Goal: Check status: Check status

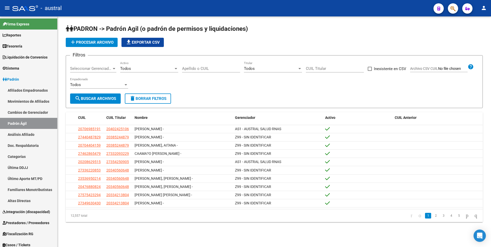
click at [204, 70] on input "Apellido o CUIL" at bounding box center [211, 68] width 58 height 5
click at [200, 66] on input "Apellido o CUIL" at bounding box center [211, 68] width 58 height 5
paste input "20343721383"
click at [104, 101] on button "search Buscar Archivos" at bounding box center [95, 99] width 51 height 10
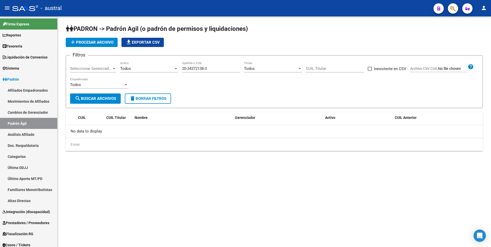
click at [206, 69] on input "20-34372138-3" at bounding box center [211, 68] width 58 height 5
click at [95, 99] on span "search Buscar Archivos" at bounding box center [95, 98] width 41 height 5
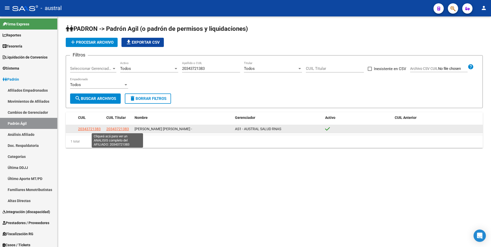
click at [118, 129] on span "20343721383" at bounding box center [117, 129] width 23 height 4
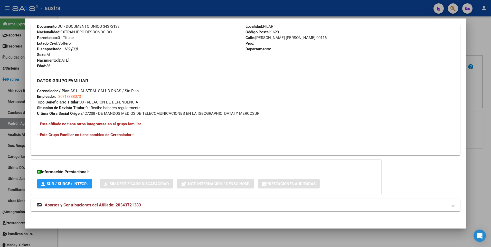
scroll to position [198, 0]
click at [76, 204] on span "Aportes y Contribuciones del Afiliado: 20343721383" at bounding box center [93, 204] width 96 height 5
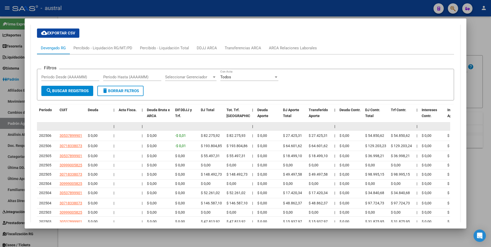
scroll to position [404, 0]
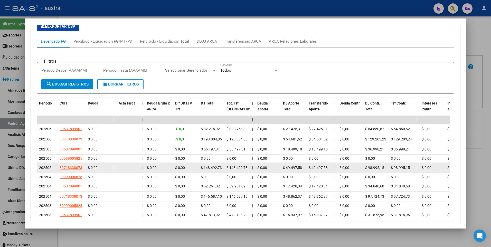
click at [320, 168] on span "$ 49.497,58" at bounding box center [318, 168] width 19 height 4
drag, startPoint x: 309, startPoint y: 169, endPoint x: 329, endPoint y: 171, distance: 20.9
click at [329, 171] on div "$ 49.497,58" at bounding box center [320, 168] width 22 height 6
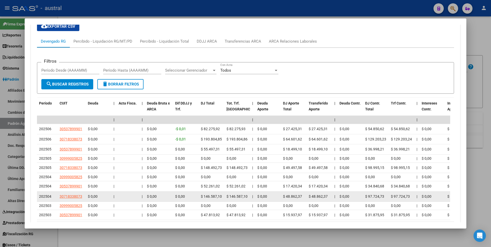
drag, startPoint x: 308, startPoint y: 199, endPoint x: 329, endPoint y: 200, distance: 21.1
click at [329, 200] on datatable-body-cell "$ 48.862,37" at bounding box center [320, 197] width 26 height 10
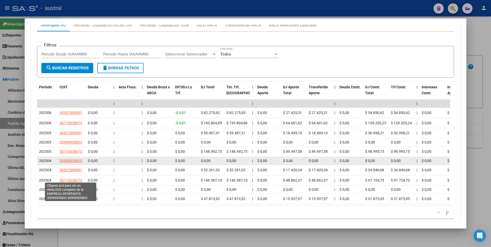
scroll to position [446, 0]
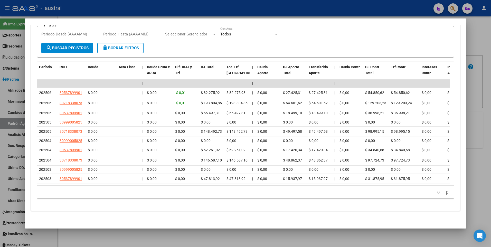
click at [484, 40] on div at bounding box center [245, 123] width 491 height 247
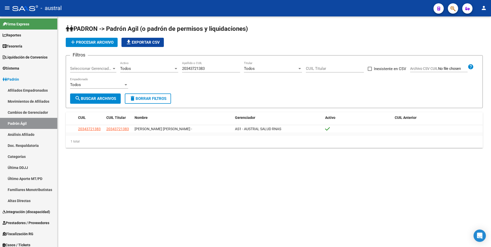
click at [218, 67] on input "20343721383" at bounding box center [211, 68] width 58 height 5
drag, startPoint x: 234, startPoint y: 69, endPoint x: 166, endPoint y: 70, distance: 67.8
click at [166, 70] on div "Filtros Seleccionar Gerenciador Seleccionar Gerenciador Todos Activo 2034372138…" at bounding box center [274, 77] width 408 height 34
click at [103, 98] on span "search Buscar Archivos" at bounding box center [95, 98] width 41 height 5
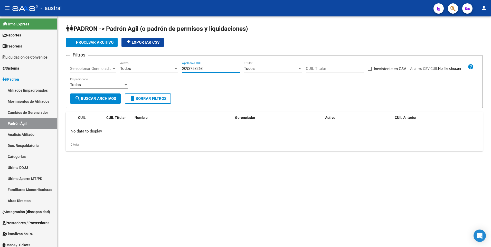
click at [210, 67] on input "2093758263" at bounding box center [211, 68] width 58 height 5
click at [107, 101] on span "search Buscar Archivos" at bounding box center [95, 98] width 41 height 5
drag, startPoint x: 216, startPoint y: 70, endPoint x: 175, endPoint y: 68, distance: 40.9
click at [175, 68] on div "Filtros Seleccionar Gerenciador Seleccionar Gerenciador Todos Activo [PHONE_NUM…" at bounding box center [274, 77] width 408 height 34
type input "20937582634"
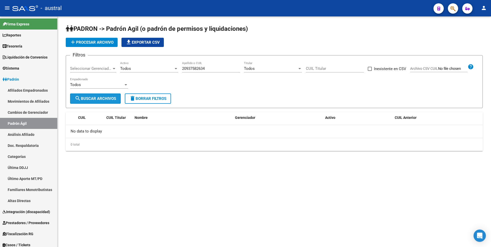
click at [108, 98] on span "search Buscar Archivos" at bounding box center [95, 98] width 41 height 5
click at [340, 65] on div "CUIL Titular" at bounding box center [335, 66] width 58 height 11
type input "20-93758263-4"
click at [98, 101] on button "search Buscar Archivos" at bounding box center [95, 99] width 51 height 10
